Goal: Transaction & Acquisition: Purchase product/service

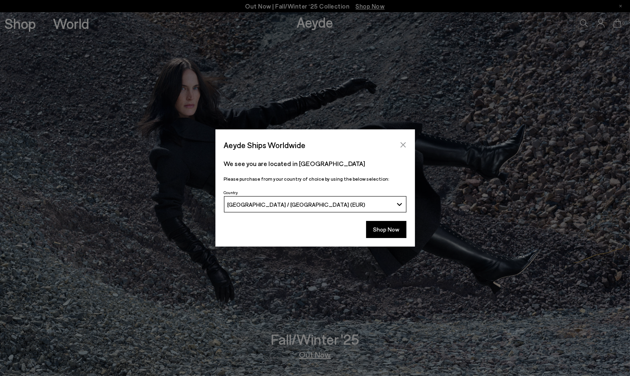
click at [403, 143] on icon "Close" at bounding box center [403, 145] width 7 height 7
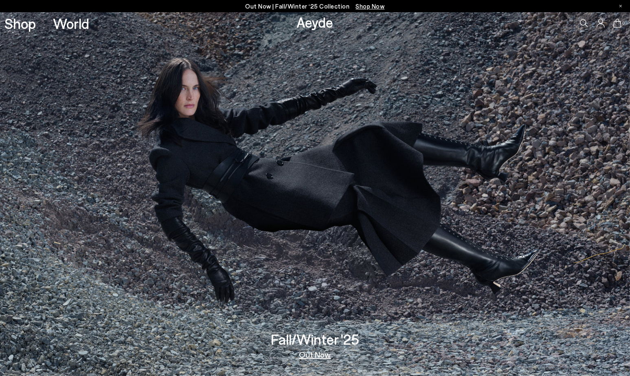
click at [324, 355] on link "Out Now" at bounding box center [315, 355] width 32 height 8
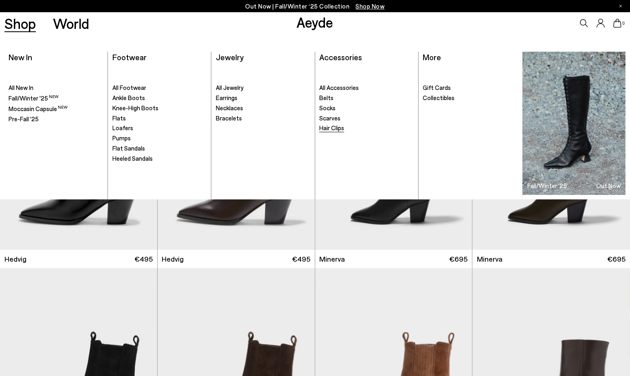
click at [334, 128] on span "Hair Clips" at bounding box center [331, 127] width 25 height 7
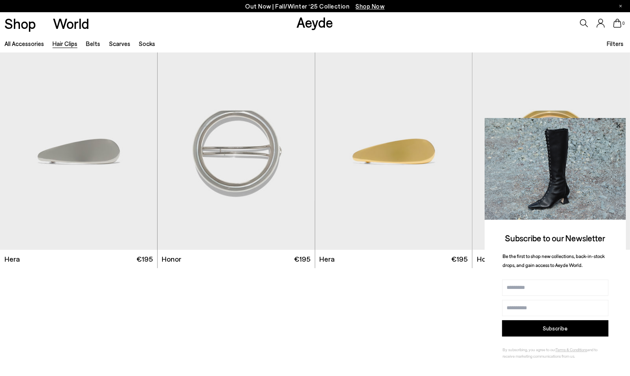
click at [620, 125] on icon at bounding box center [618, 125] width 4 height 4
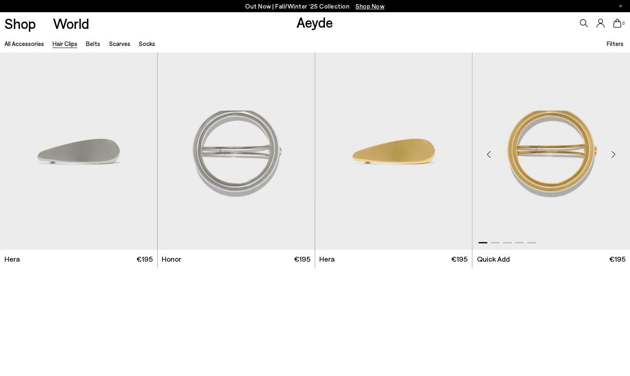
click at [611, 154] on div "Next slide" at bounding box center [614, 155] width 24 height 24
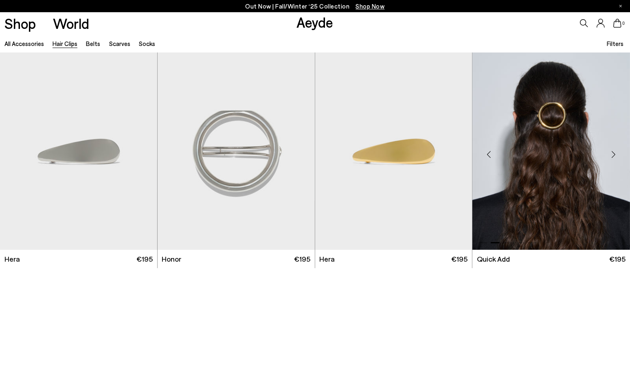
click at [611, 154] on div "Next slide" at bounding box center [614, 155] width 24 height 24
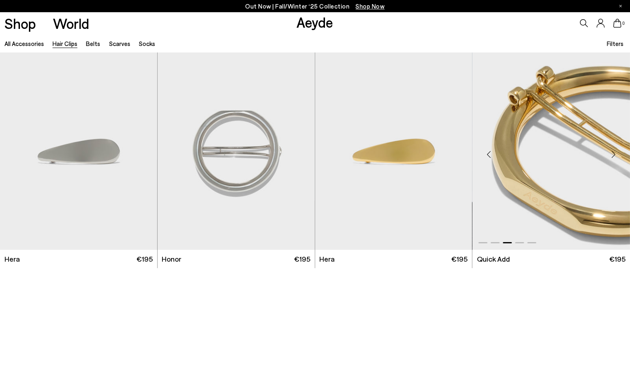
click at [611, 154] on div "Next slide" at bounding box center [614, 155] width 24 height 24
